Goal: Transaction & Acquisition: Purchase product/service

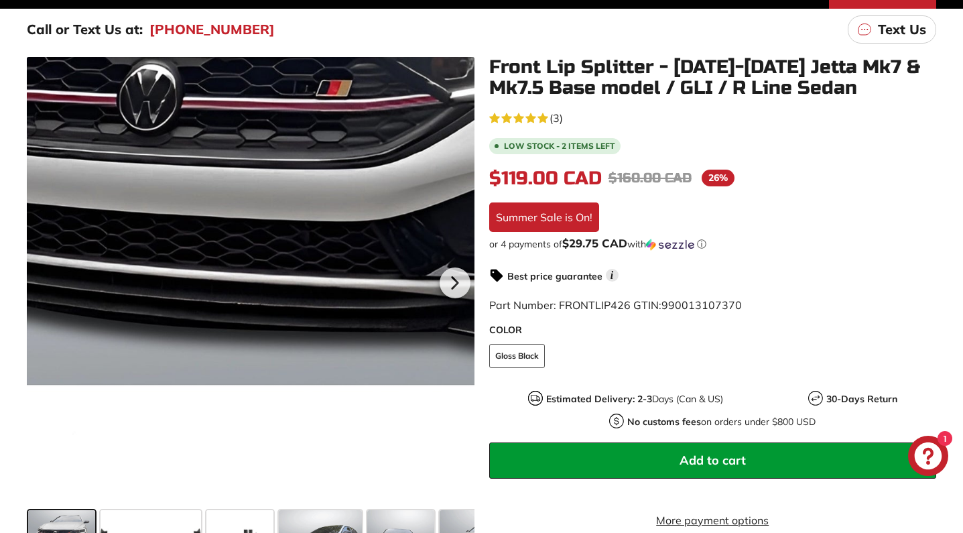
scroll to position [221, 0]
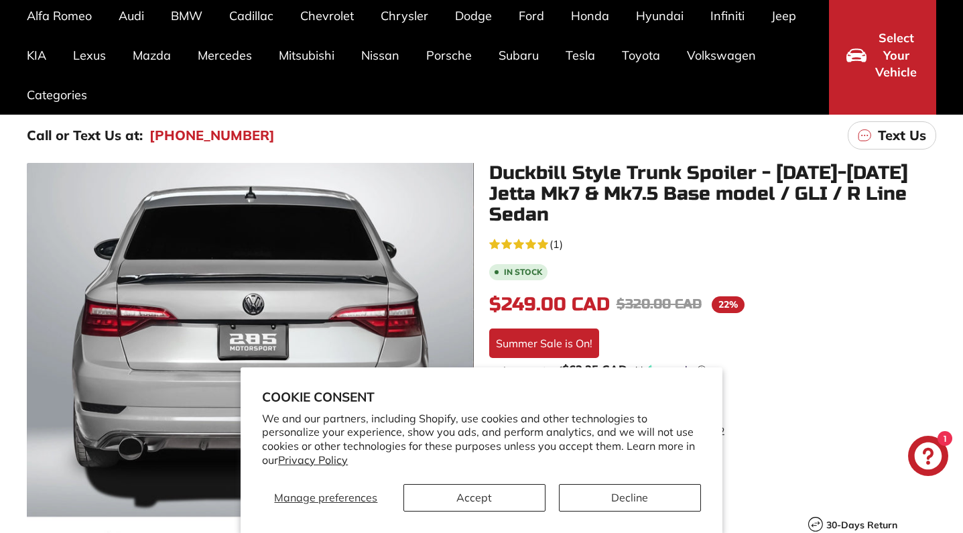
click at [591, 495] on button "Decline" at bounding box center [630, 497] width 142 height 27
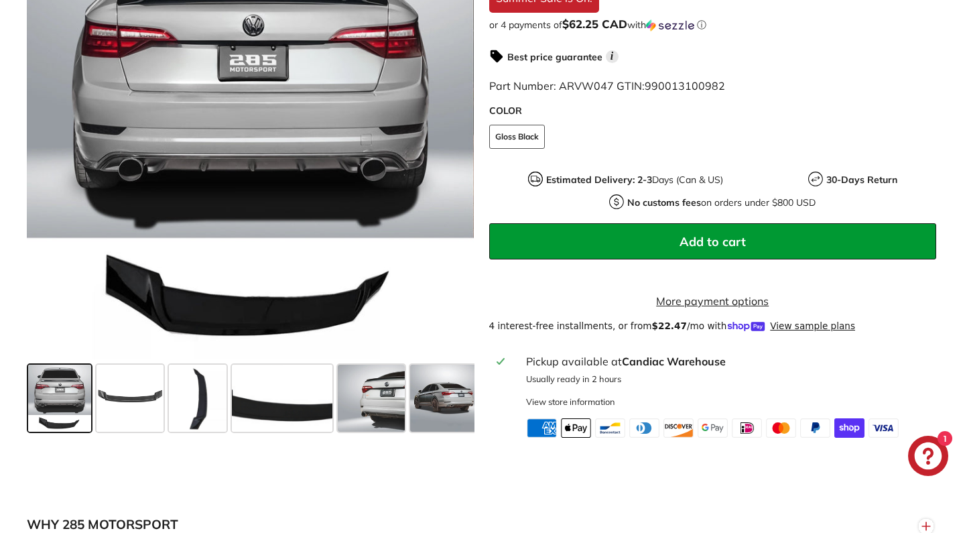
scroll to position [453, 0]
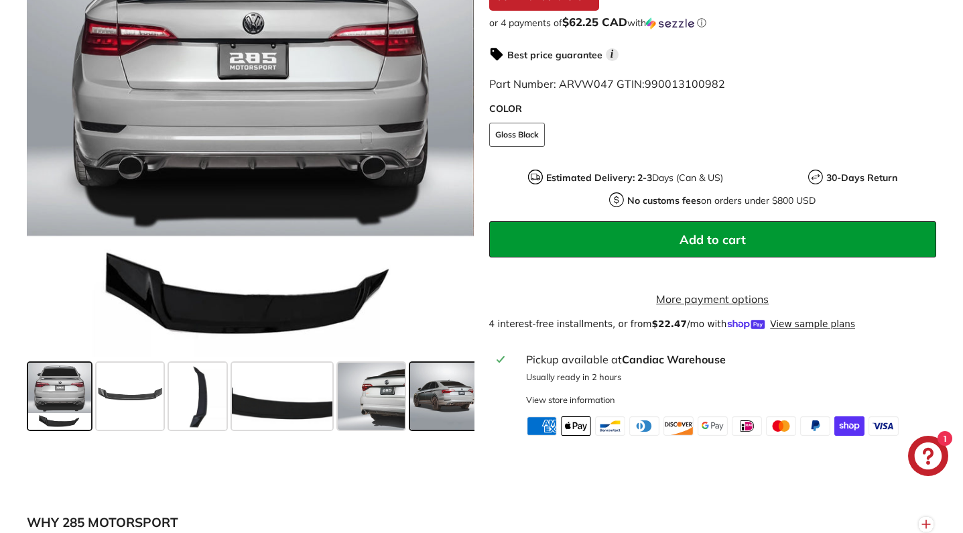
click at [446, 385] on span at bounding box center [443, 396] width 67 height 67
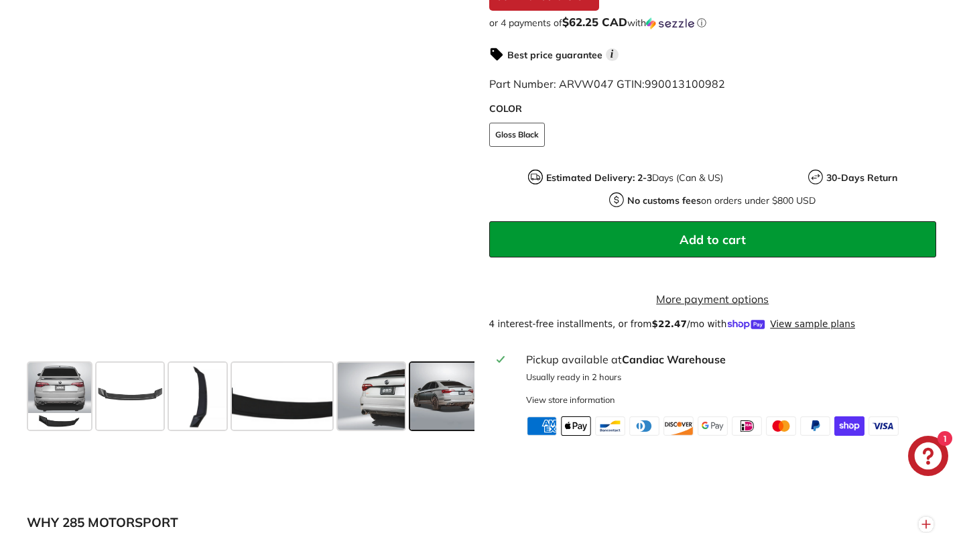
scroll to position [0, 150]
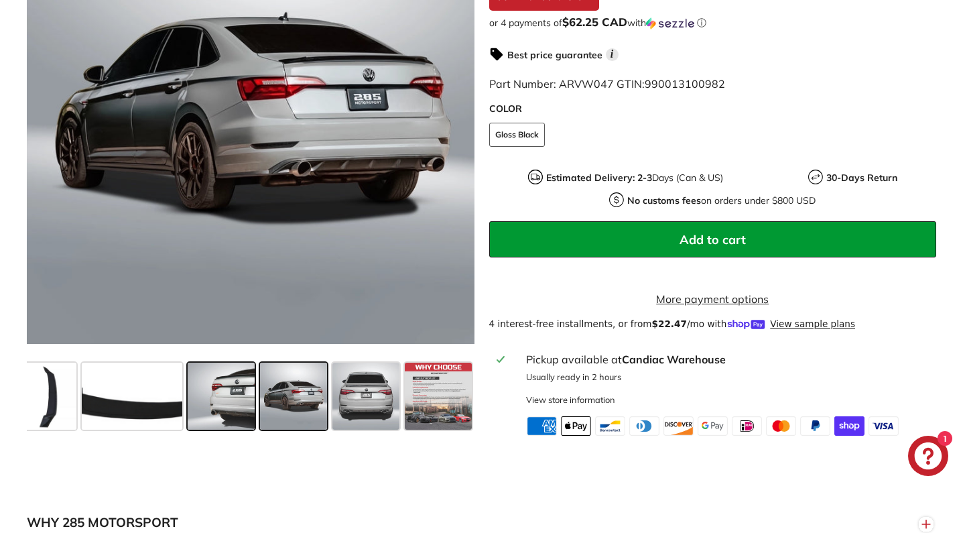
click at [233, 401] on span at bounding box center [221, 396] width 67 height 67
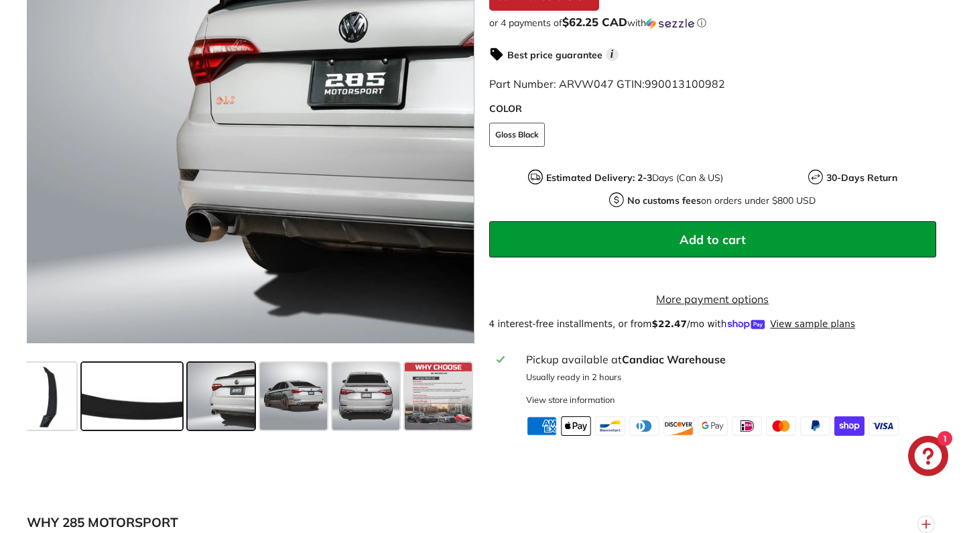
click at [149, 398] on span at bounding box center [132, 396] width 101 height 67
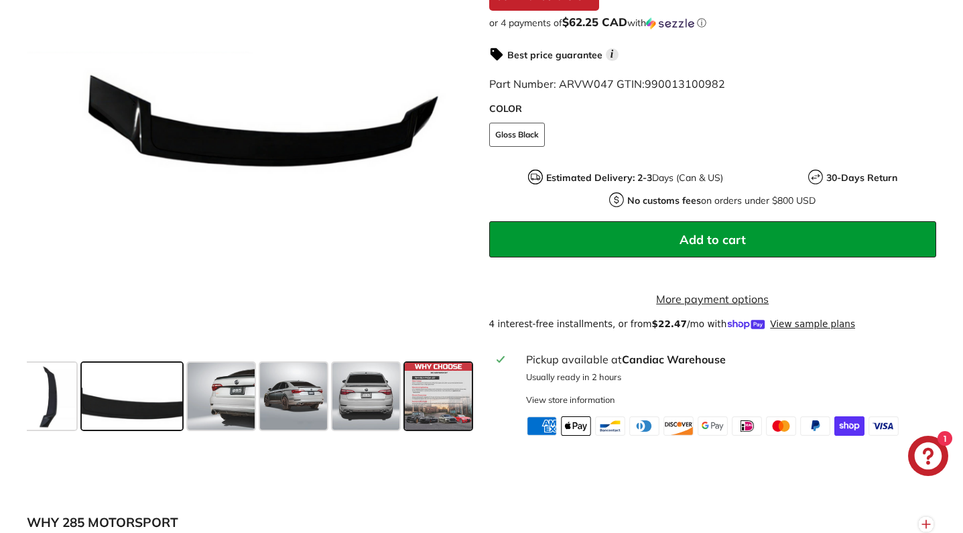
click at [458, 377] on span at bounding box center [438, 396] width 67 height 67
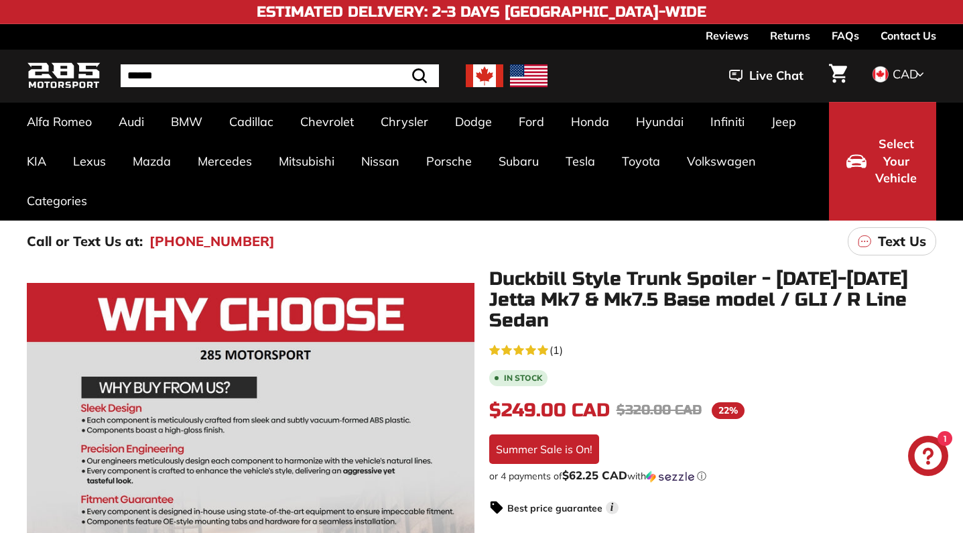
scroll to position [0, 0]
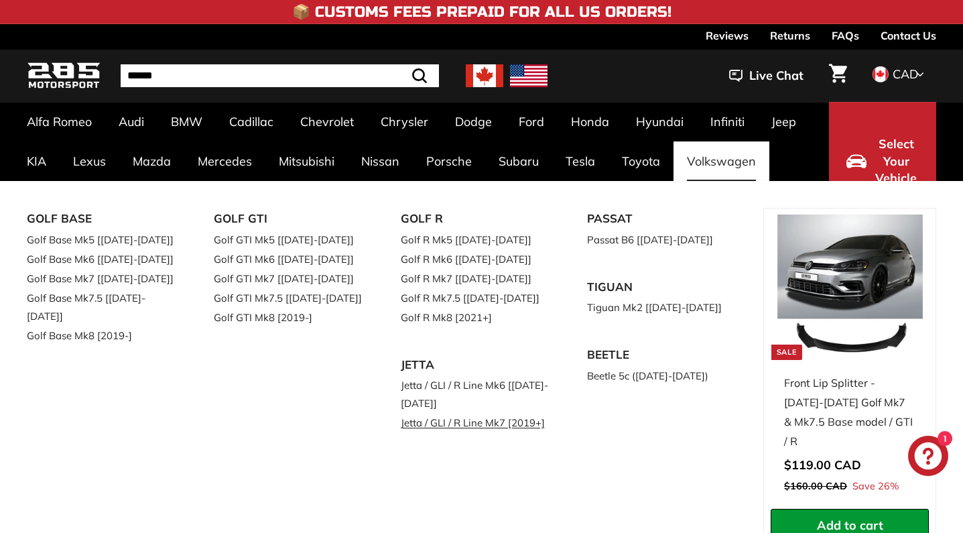
click at [490, 420] on link "Jetta / GLI / R Line Mk7 [2019+]" at bounding box center [475, 422] width 149 height 19
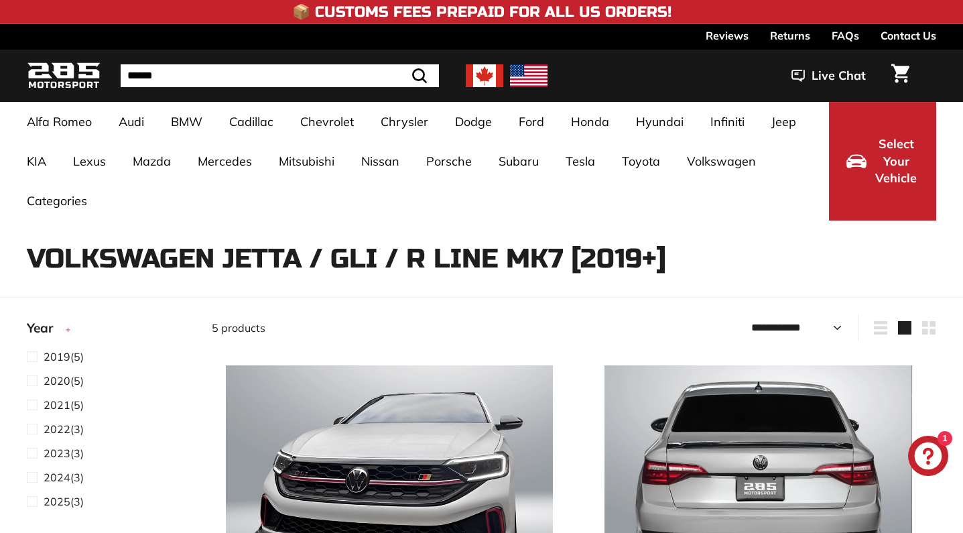
select select "**********"
